Goal: Task Accomplishment & Management: Manage account settings

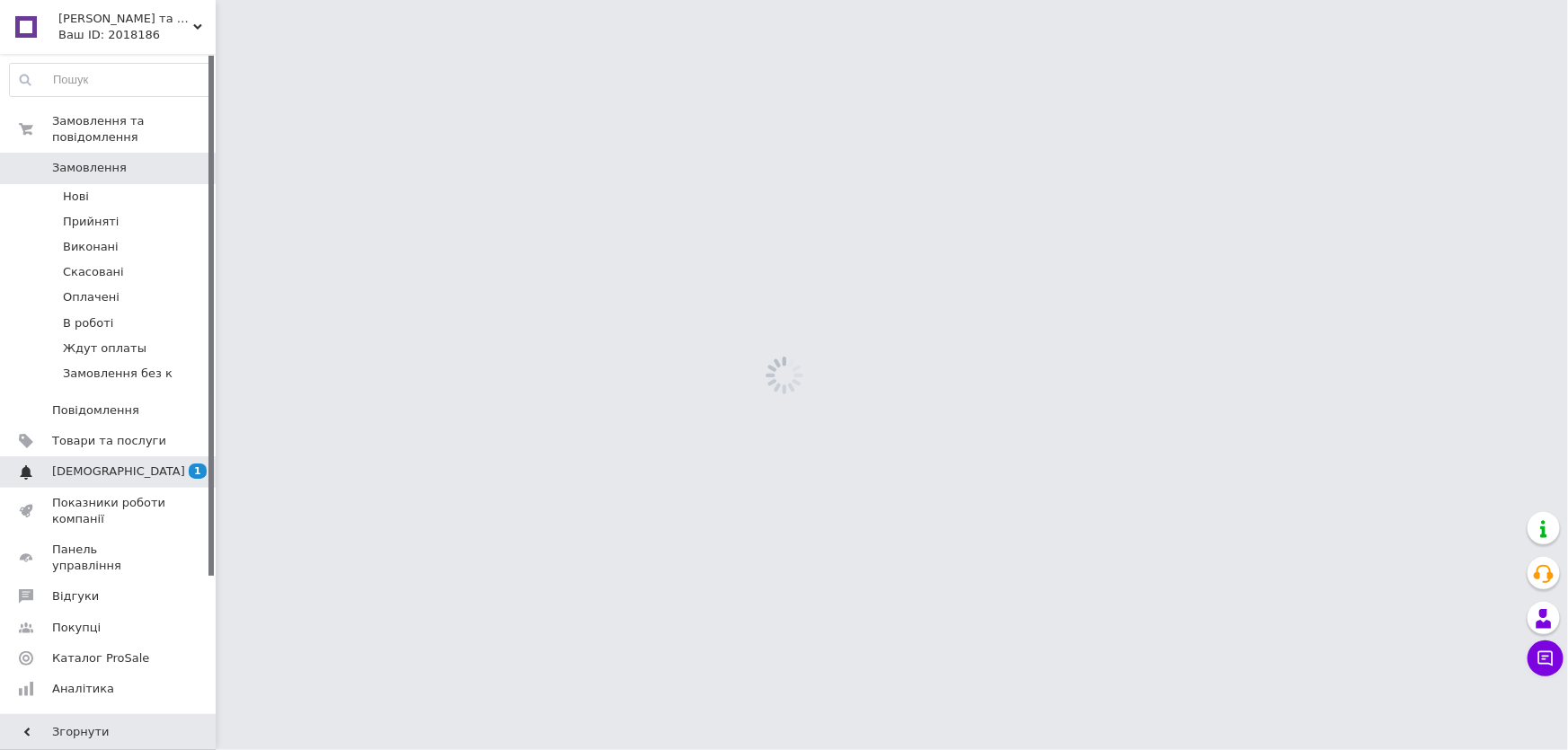
click at [80, 463] on span "[DEMOGRAPHIC_DATA]" at bounding box center [119, 471] width 133 height 16
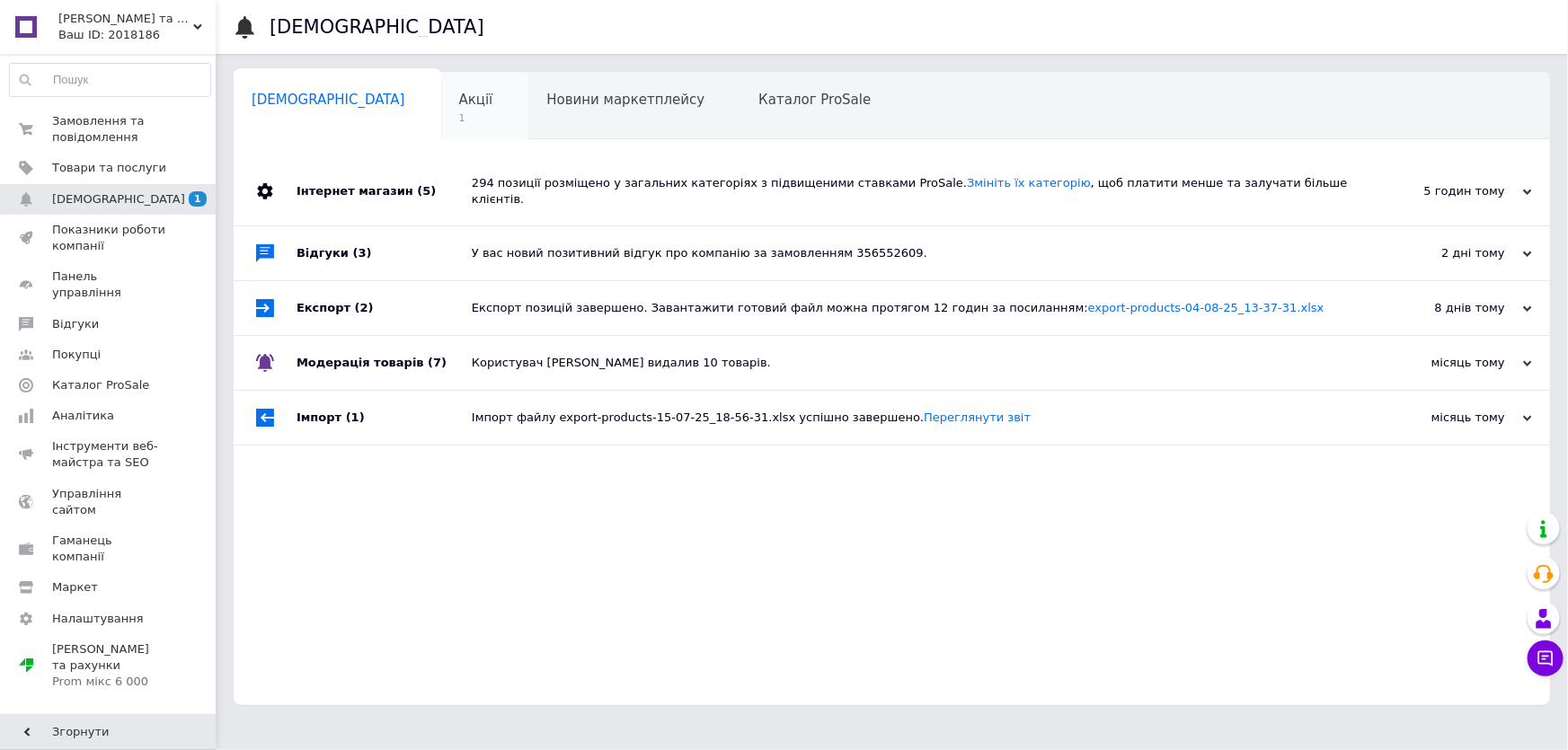
click at [441, 109] on div "Акції 1" at bounding box center [485, 107] width 88 height 69
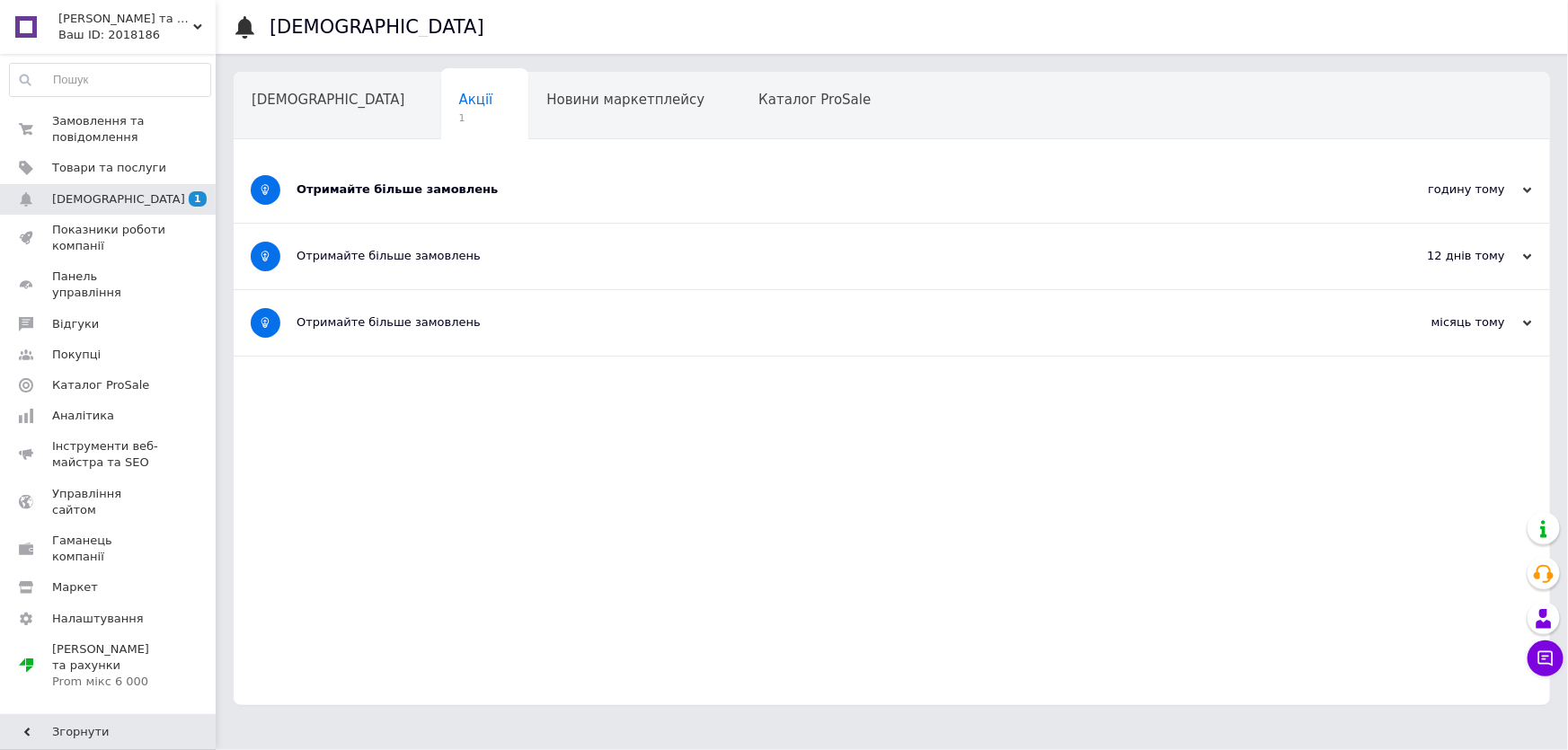
click at [386, 190] on div "Отримайте більше замовлень" at bounding box center [825, 190] width 1056 height 16
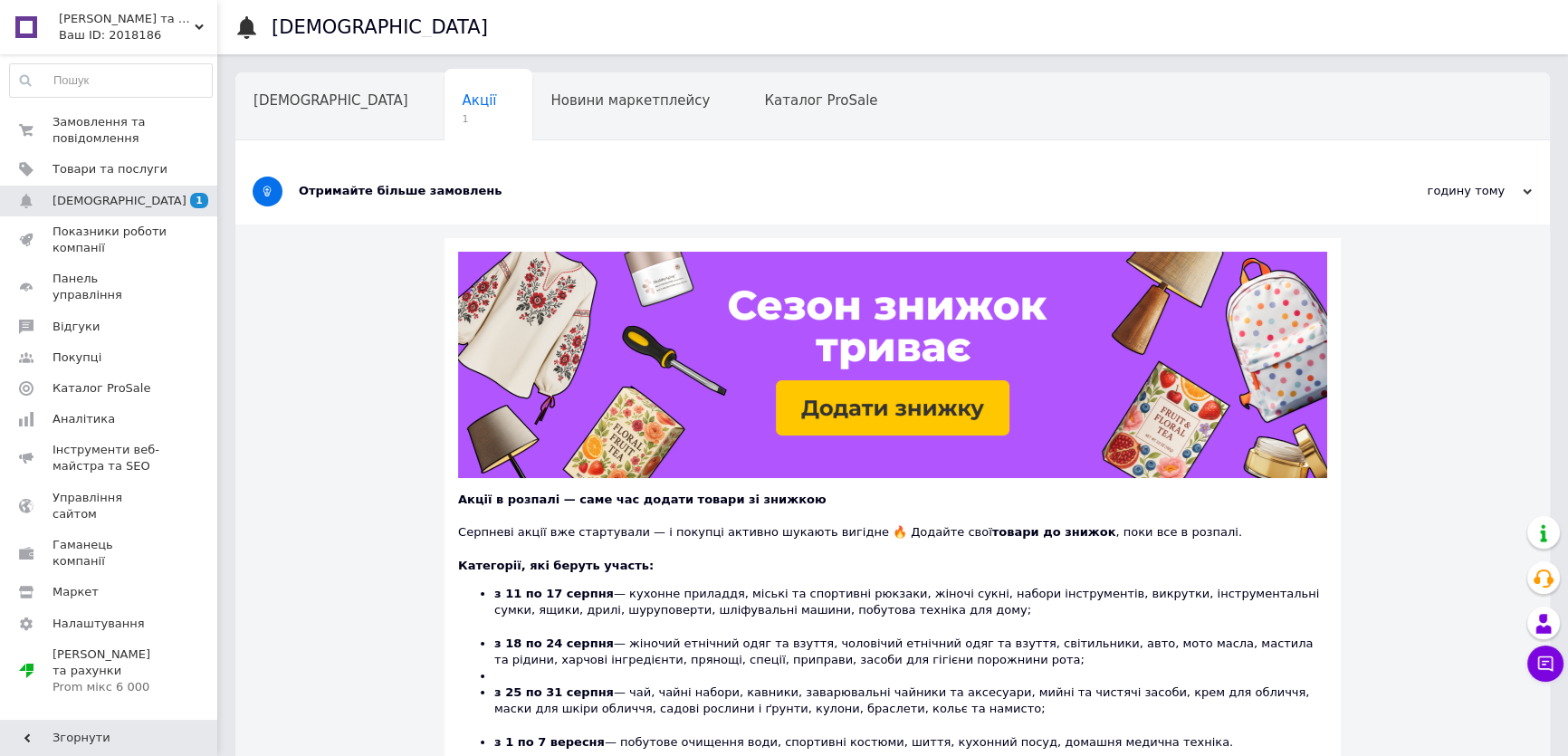
click at [82, 28] on div "Ваш ID: 2018186" at bounding box center [138, 36] width 158 height 17
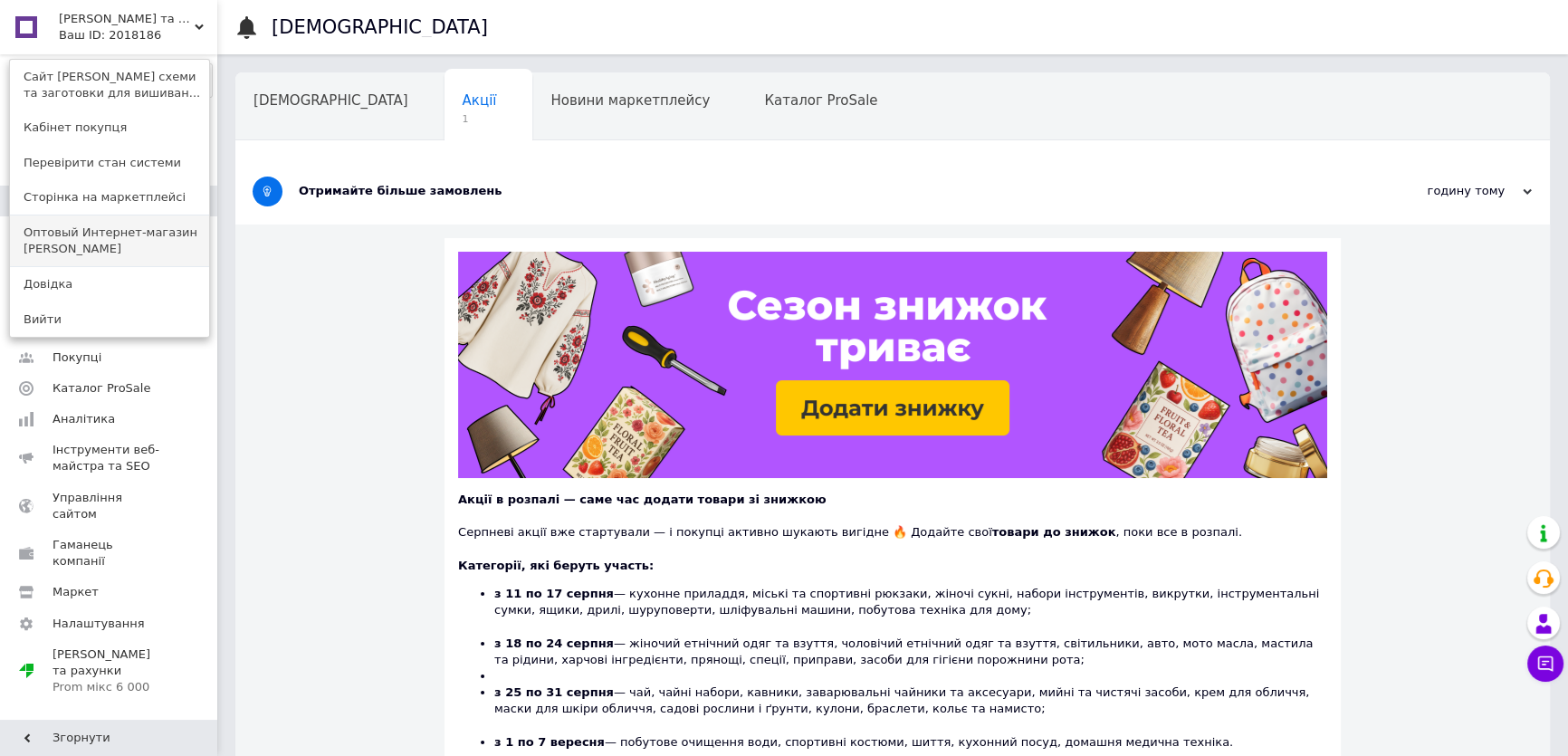
click at [69, 251] on link "Оптовый Интернет-магазин DANA" at bounding box center [110, 240] width 199 height 51
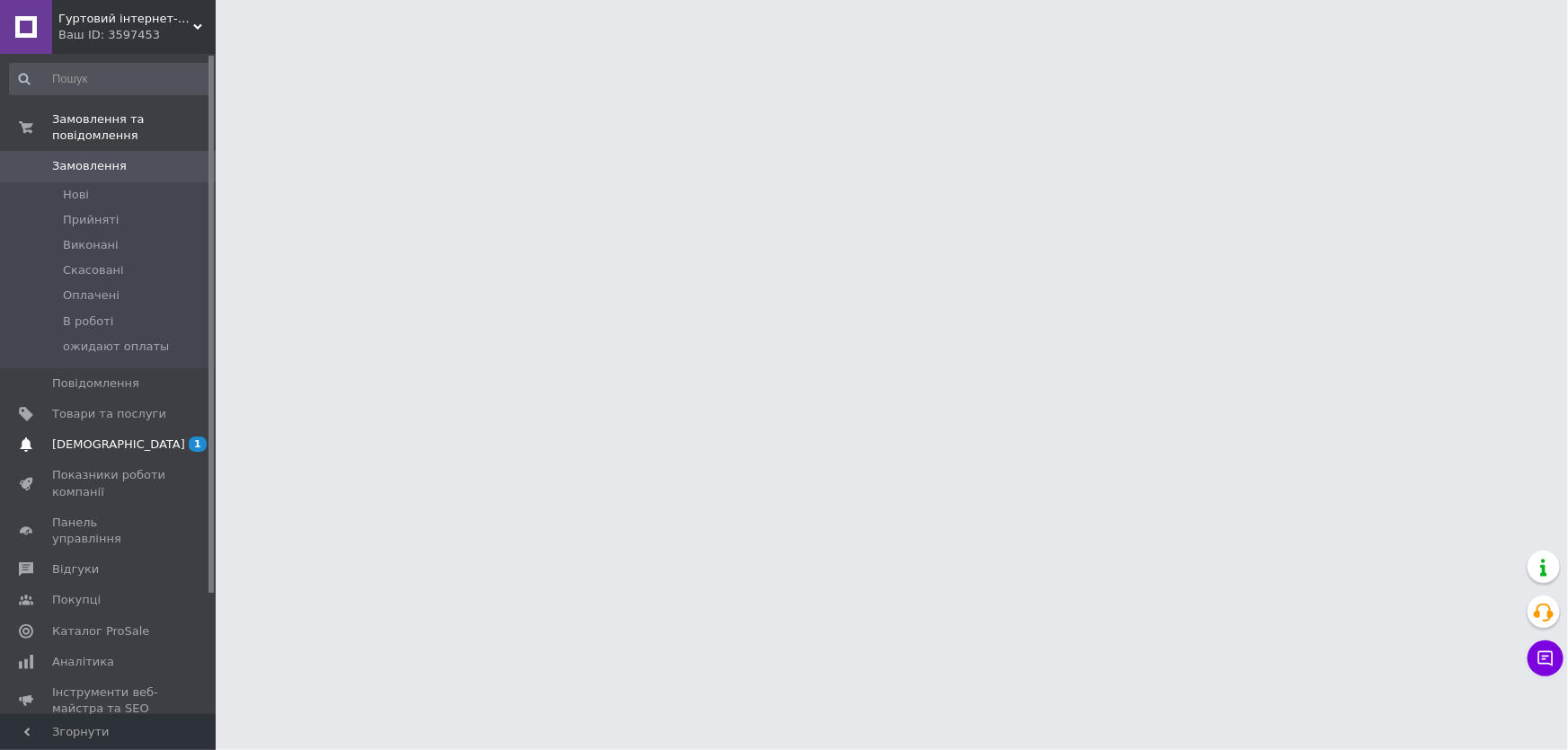
click at [117, 437] on span "[DEMOGRAPHIC_DATA]" at bounding box center [109, 445] width 114 height 16
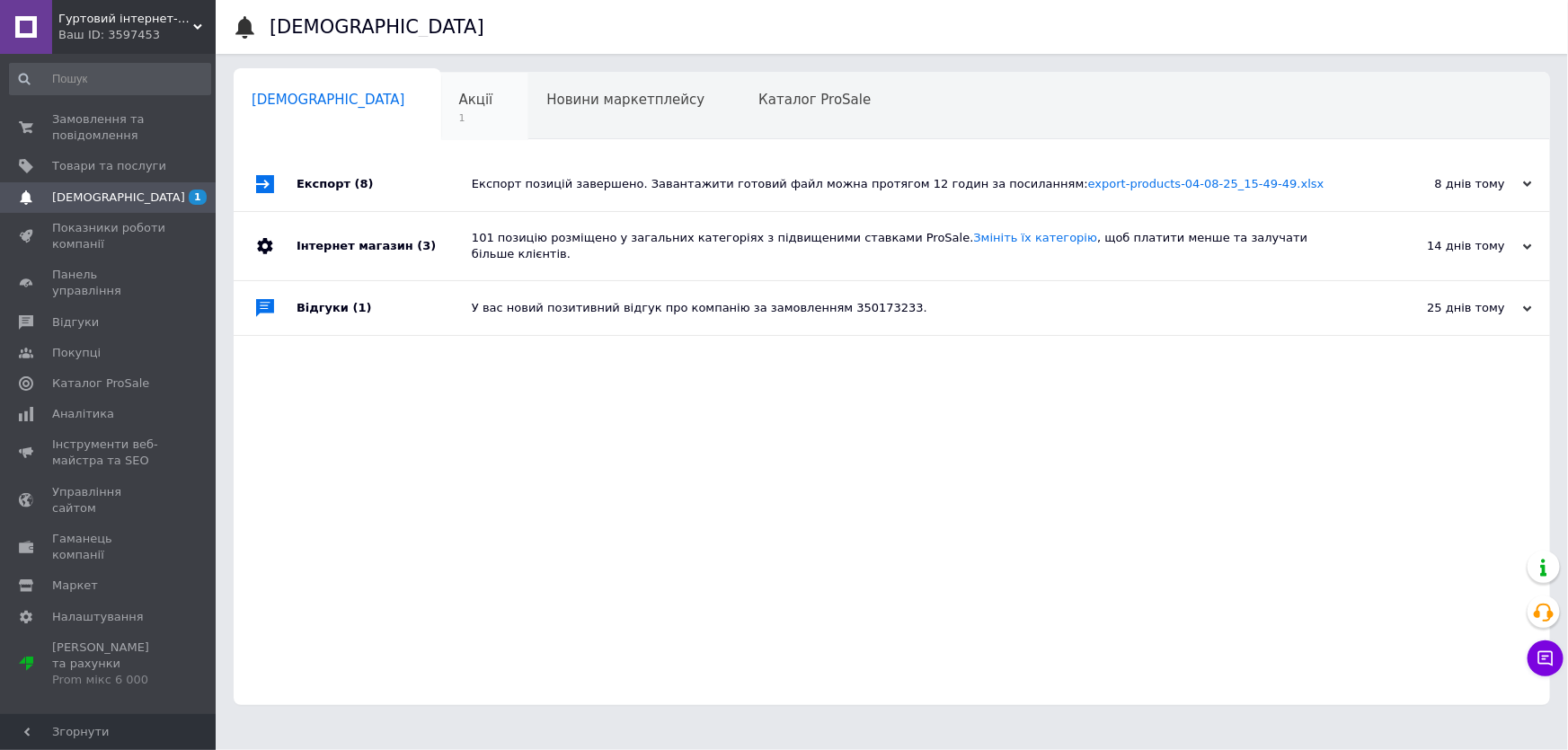
click at [441, 109] on div "Акції 1" at bounding box center [485, 107] width 88 height 69
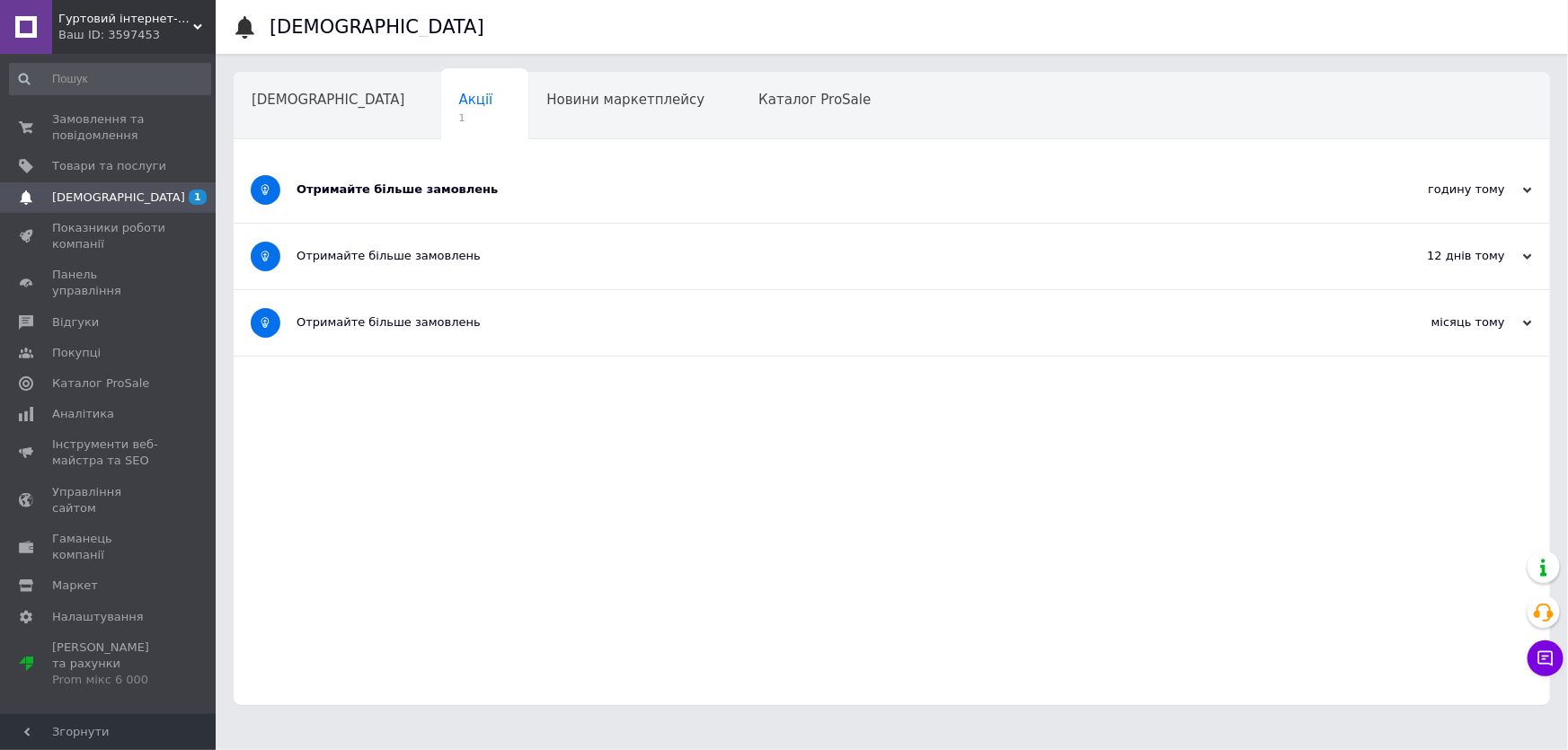
click at [374, 196] on div "Отримайте більше замовлень" at bounding box center [825, 190] width 1056 height 16
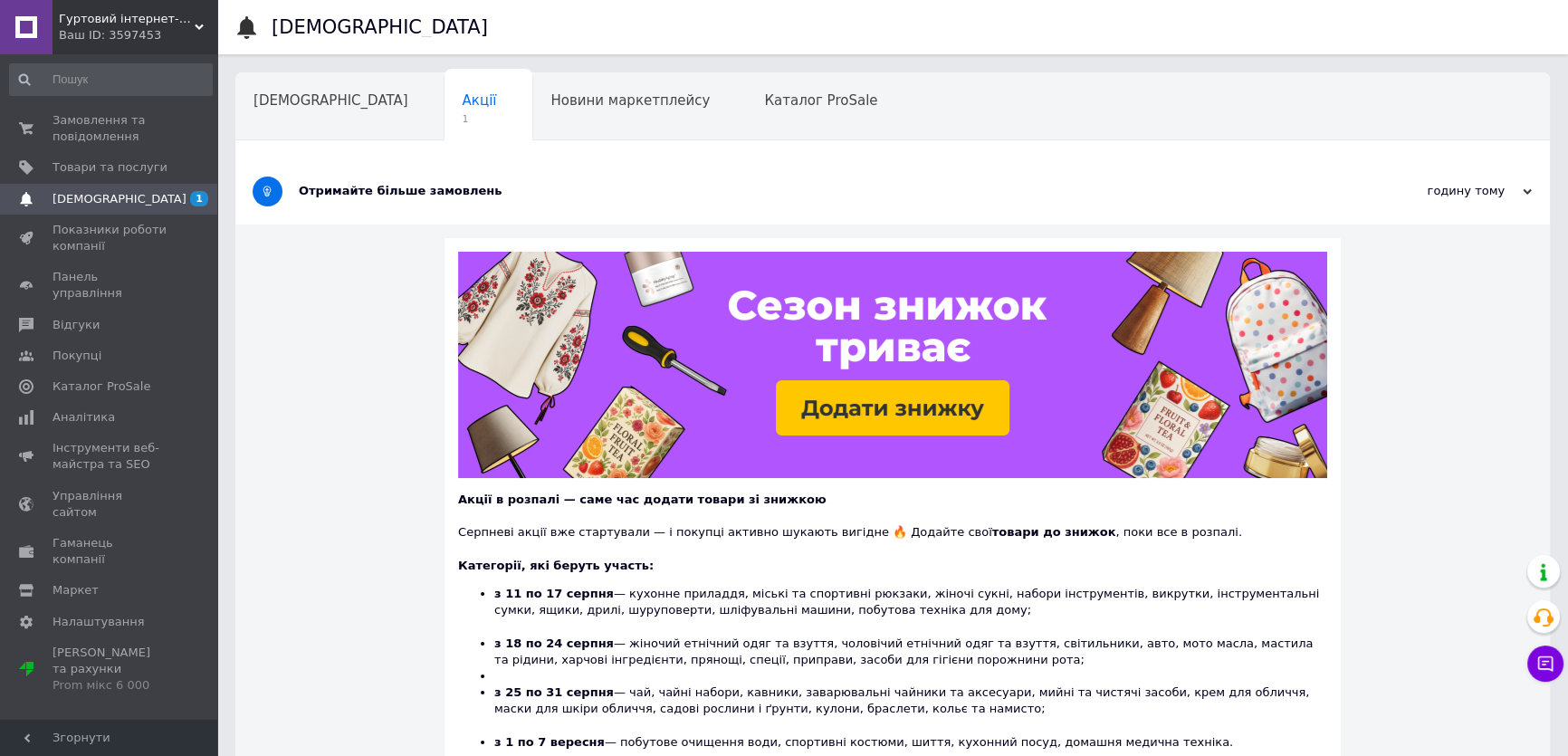
click at [377, 198] on div "Отримайте більше замовлень" at bounding box center [825, 192] width 1052 height 17
